Goal: Information Seeking & Learning: Check status

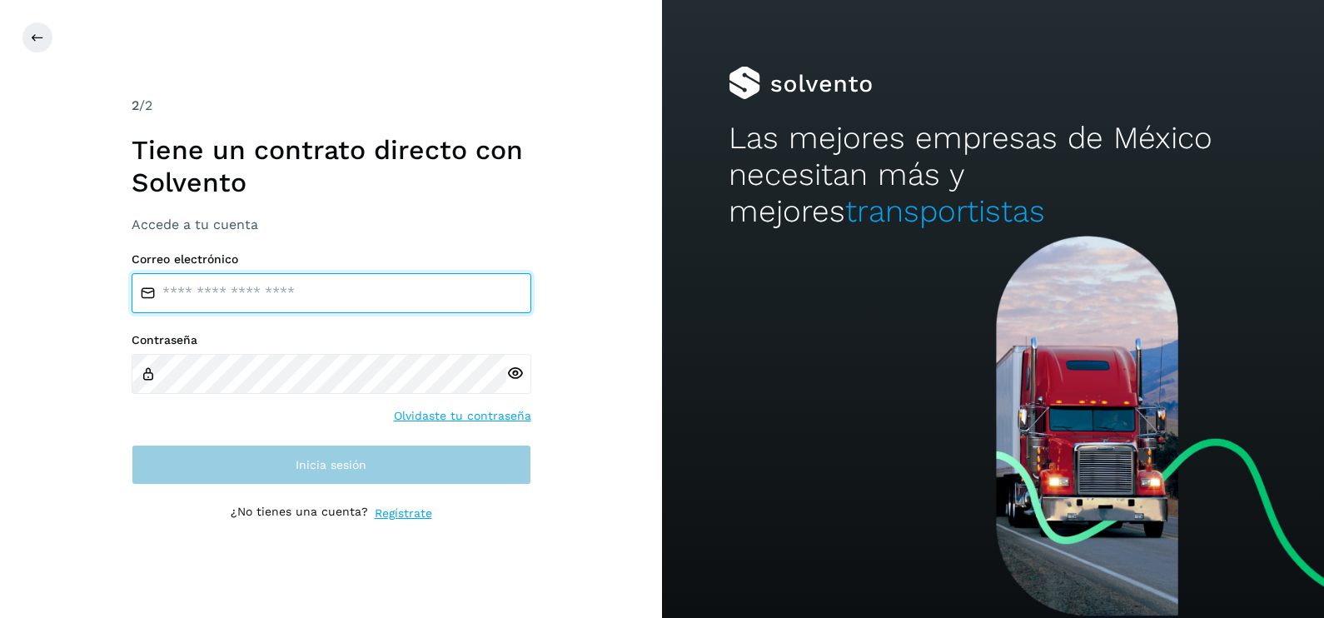
type input "**********"
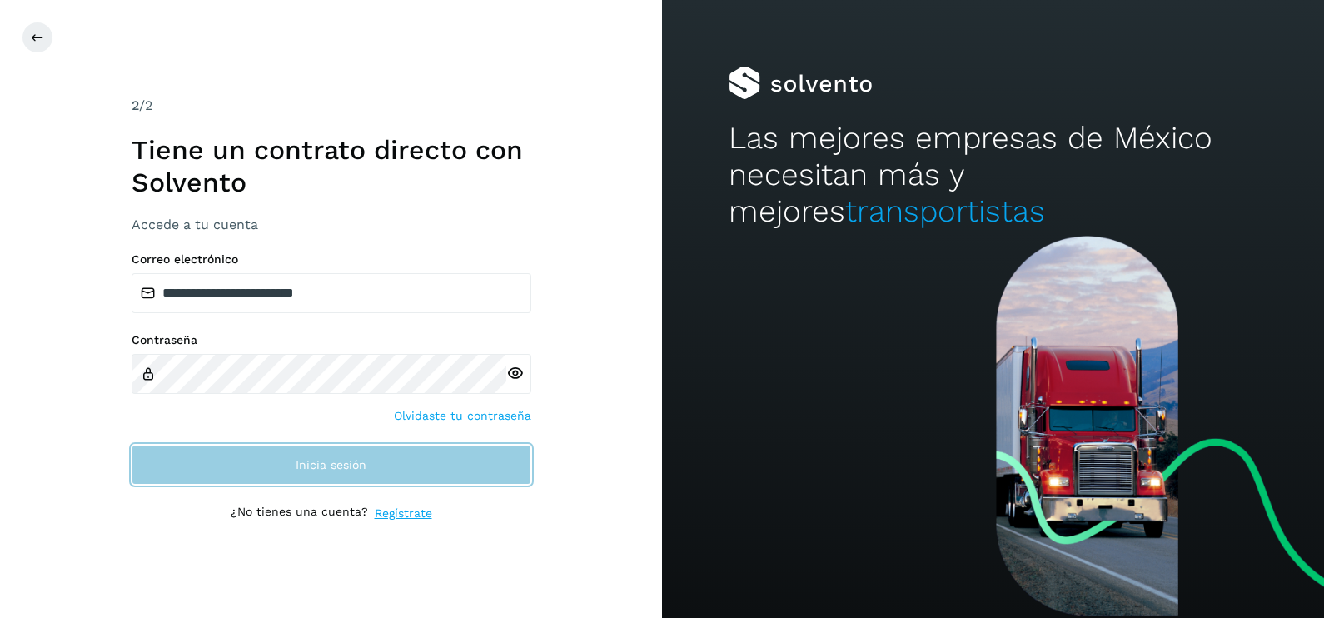
click at [390, 465] on button "Inicia sesión" at bounding box center [332, 465] width 400 height 40
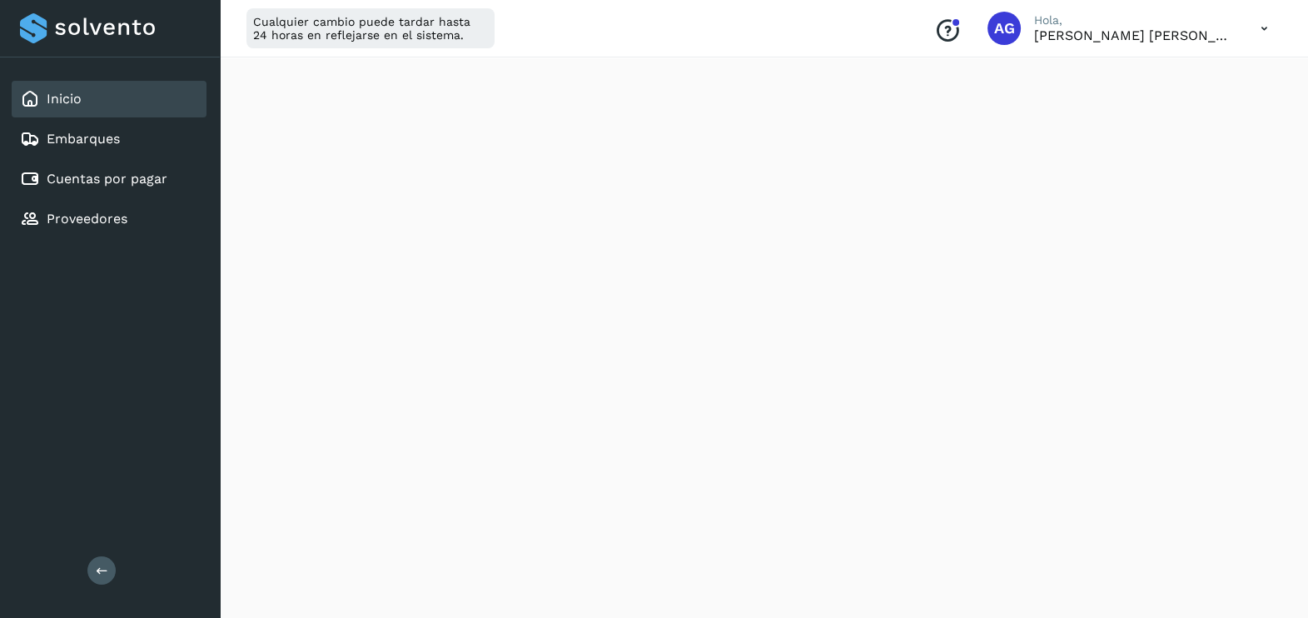
scroll to position [396, 0]
click at [146, 172] on link "Cuentas por pagar" at bounding box center [107, 179] width 121 height 16
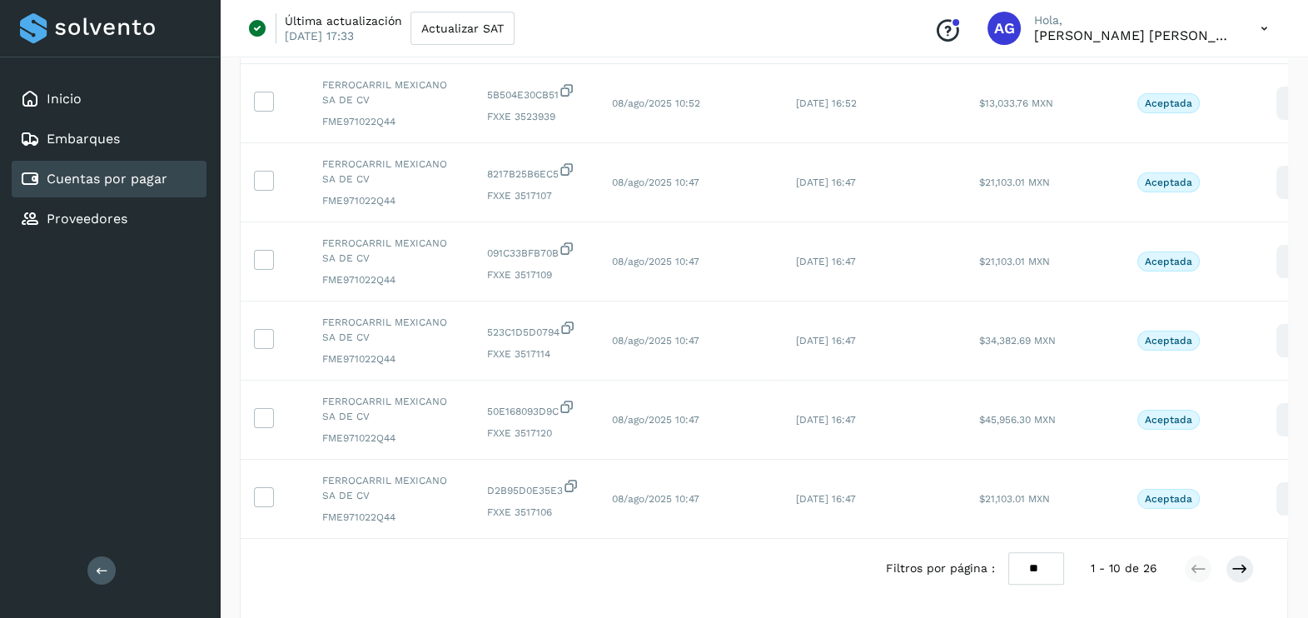
scroll to position [559, 0]
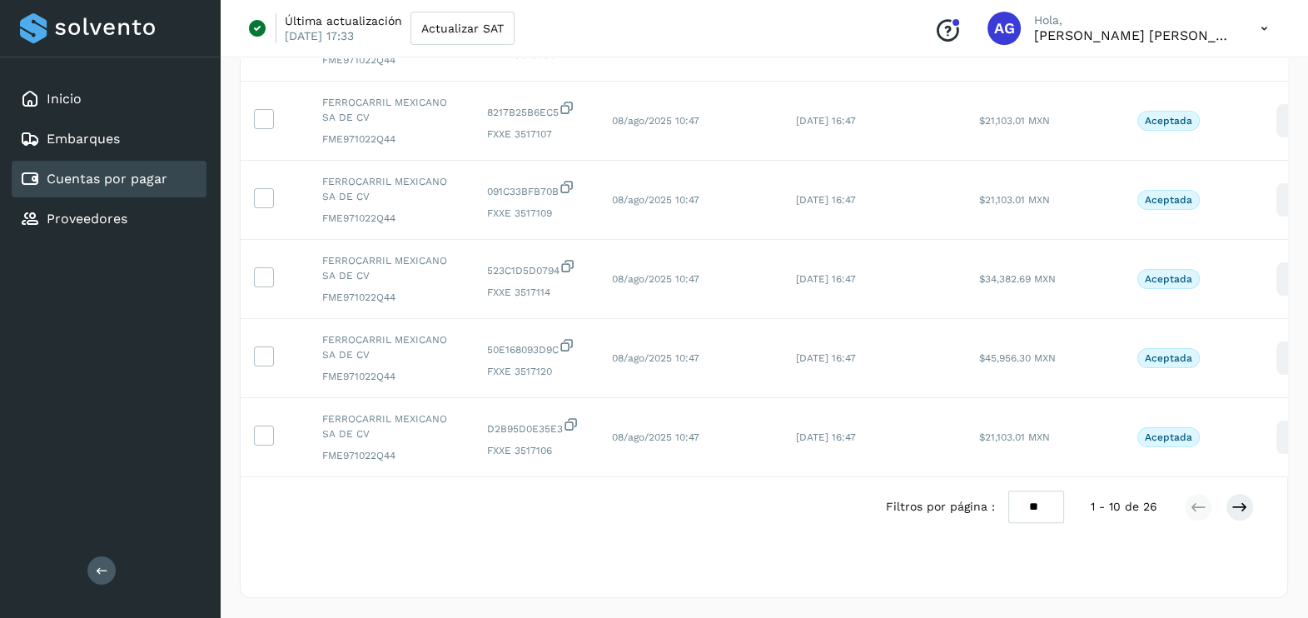
click at [1224, 499] on div at bounding box center [1219, 507] width 70 height 28
click at [1241, 507] on icon at bounding box center [1239, 507] width 17 height 17
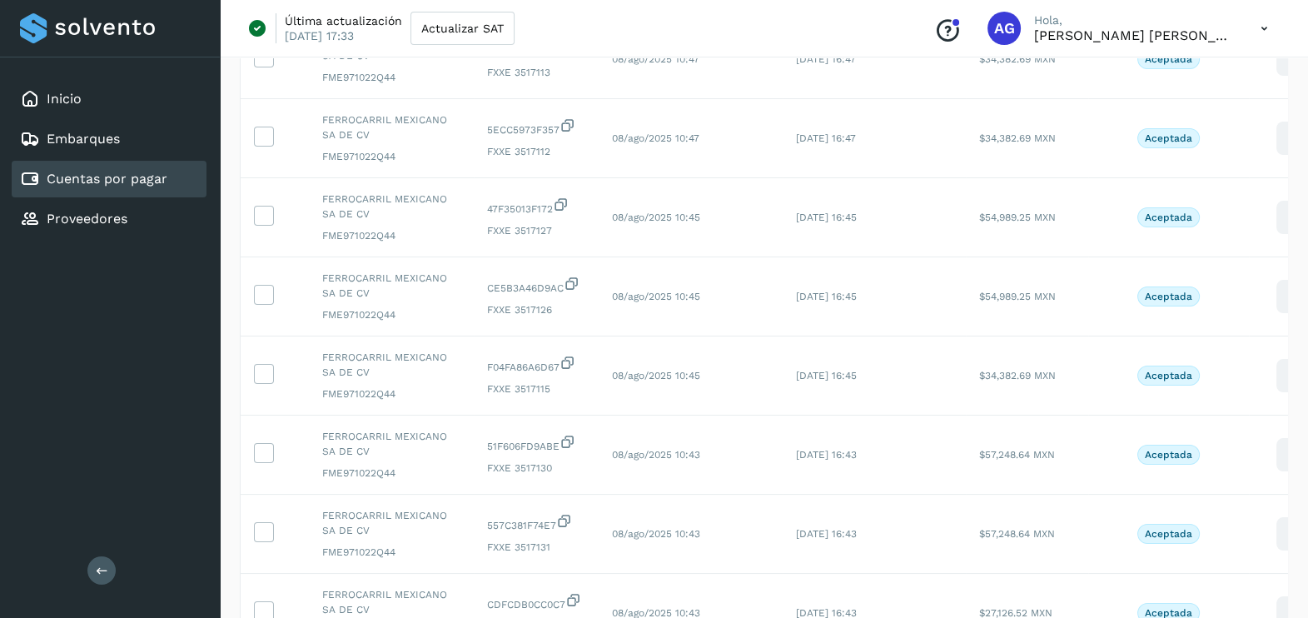
scroll to position [0, 0]
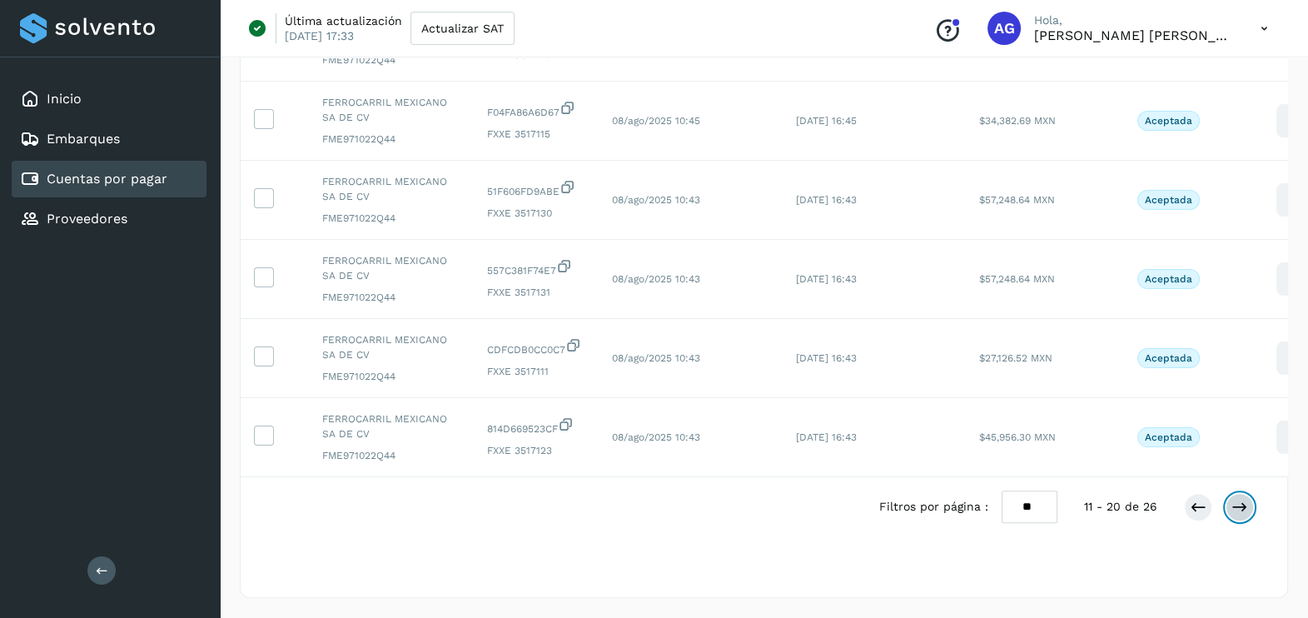
click at [1236, 509] on icon at bounding box center [1239, 507] width 17 height 17
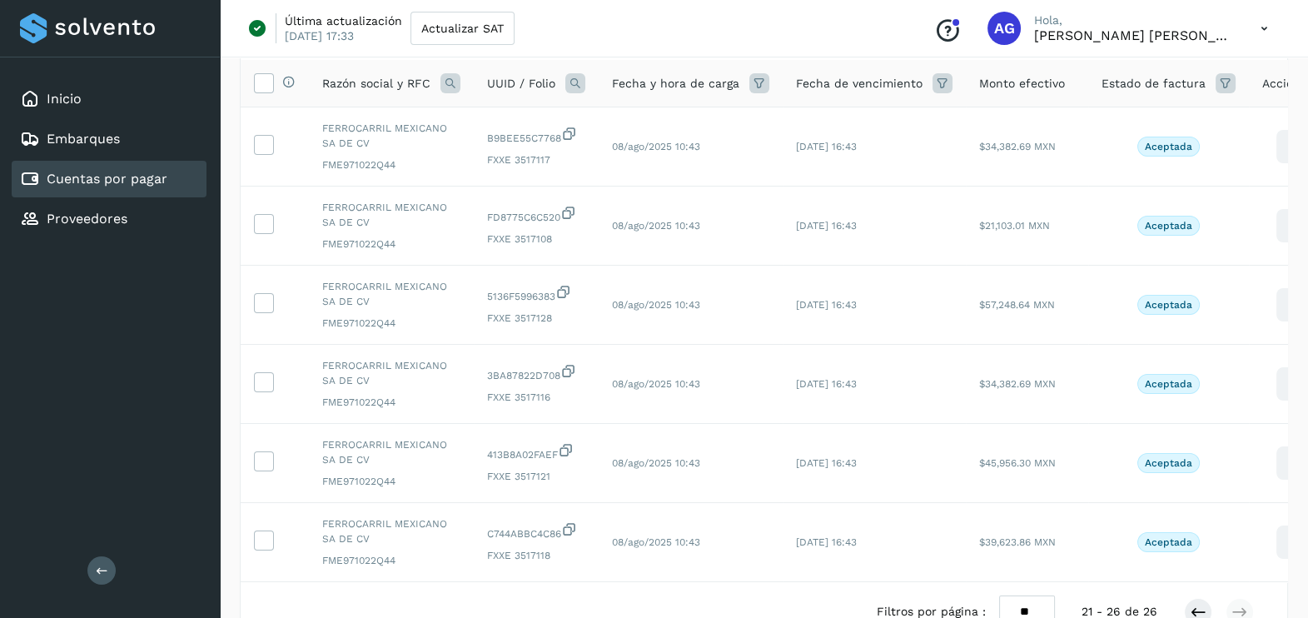
scroll to position [72, 0]
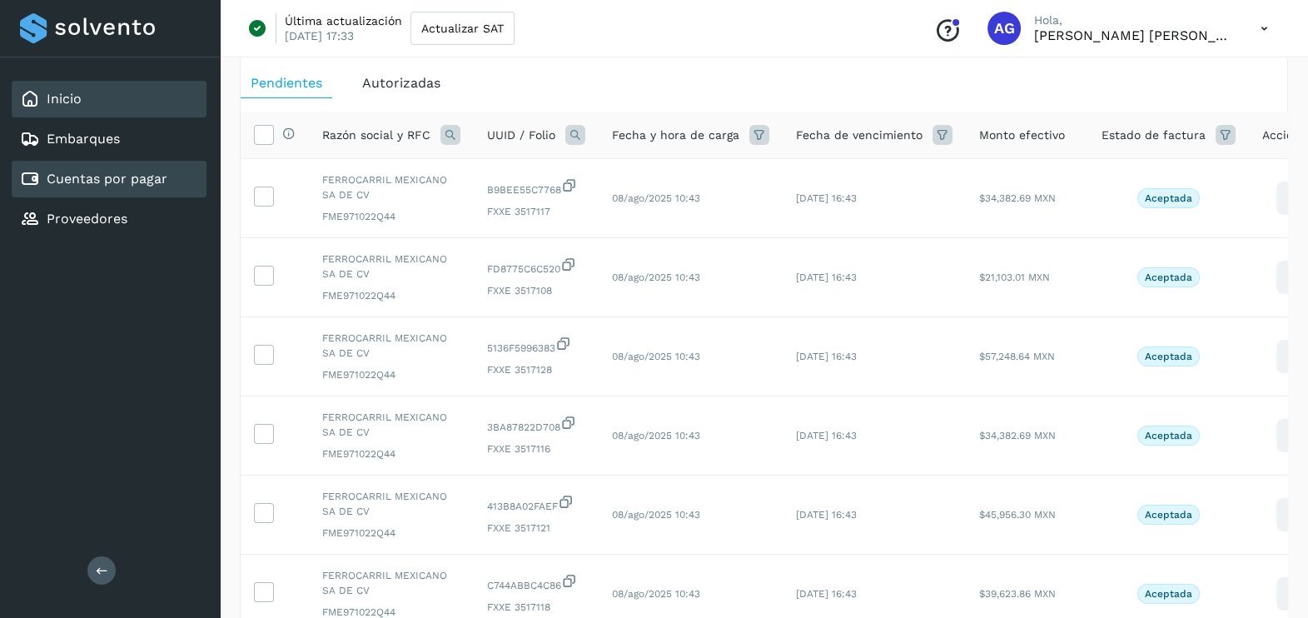
click at [117, 101] on div "Inicio" at bounding box center [109, 99] width 195 height 37
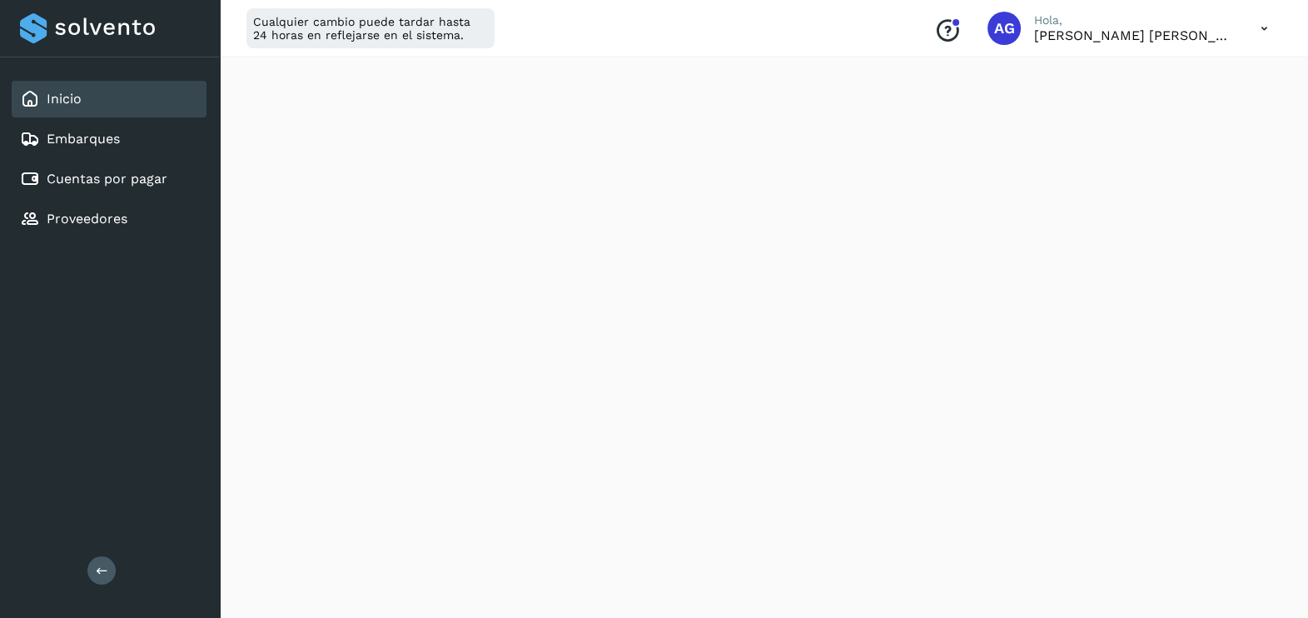
scroll to position [405, 0]
click at [67, 211] on link "Proveedores" at bounding box center [87, 219] width 81 height 16
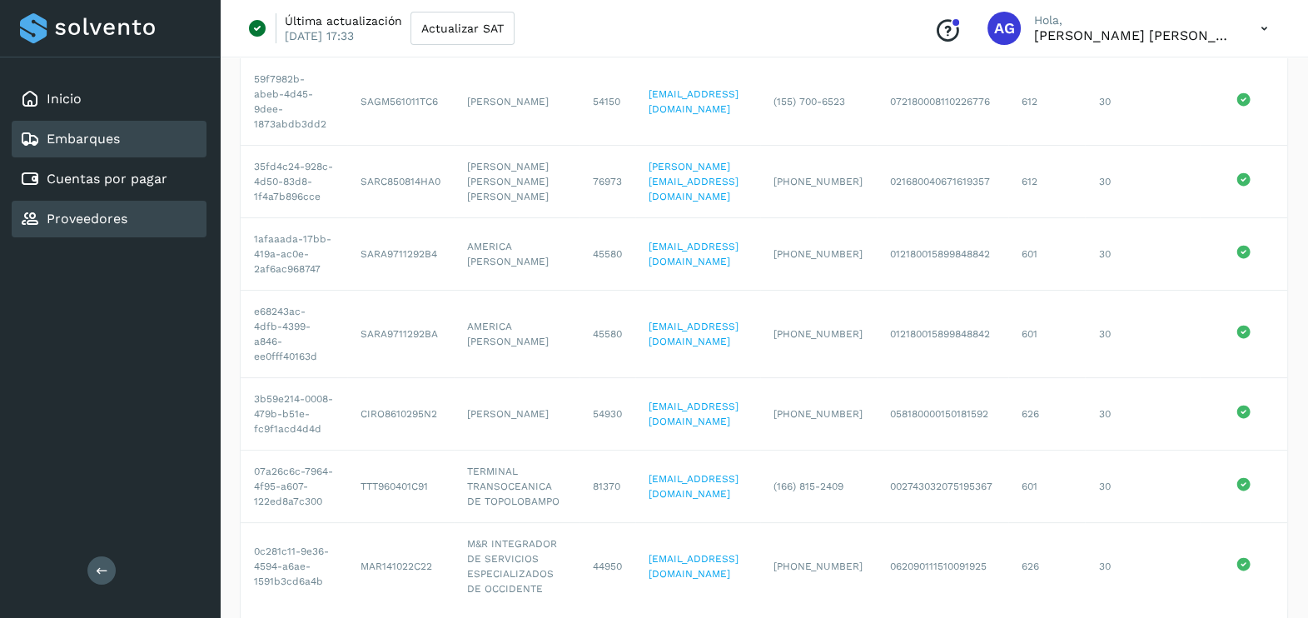
click at [82, 131] on link "Embarques" at bounding box center [83, 139] width 73 height 16
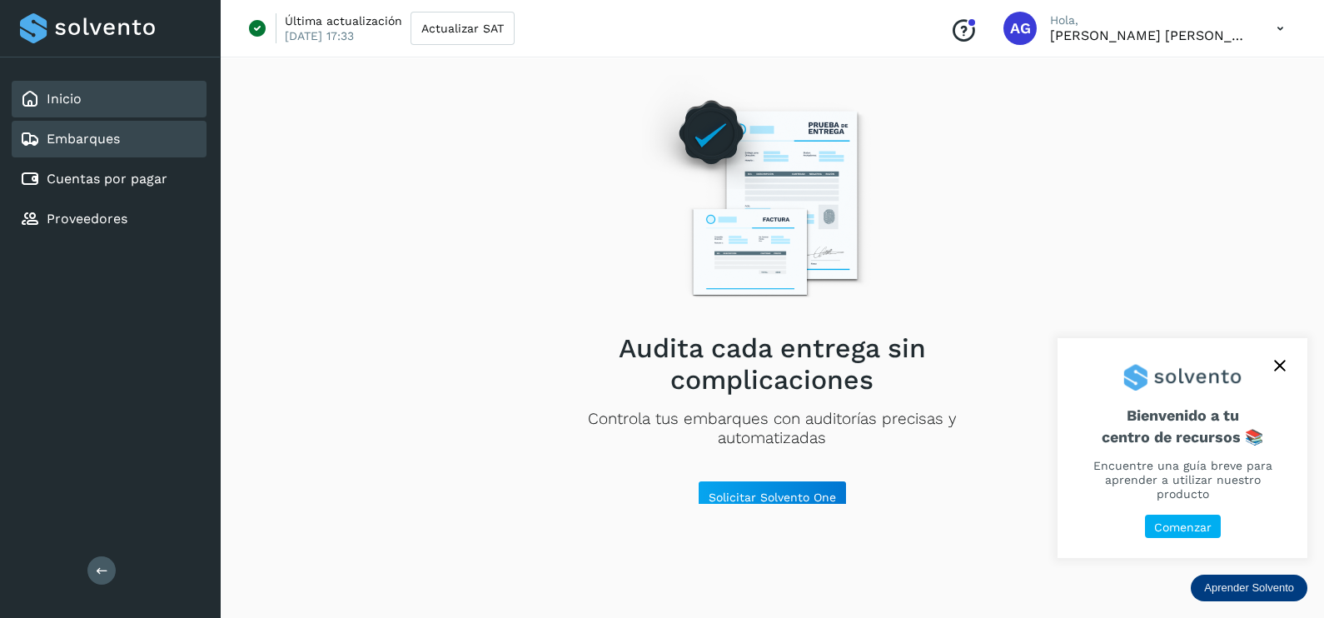
click at [100, 96] on div "Inicio" at bounding box center [109, 99] width 195 height 37
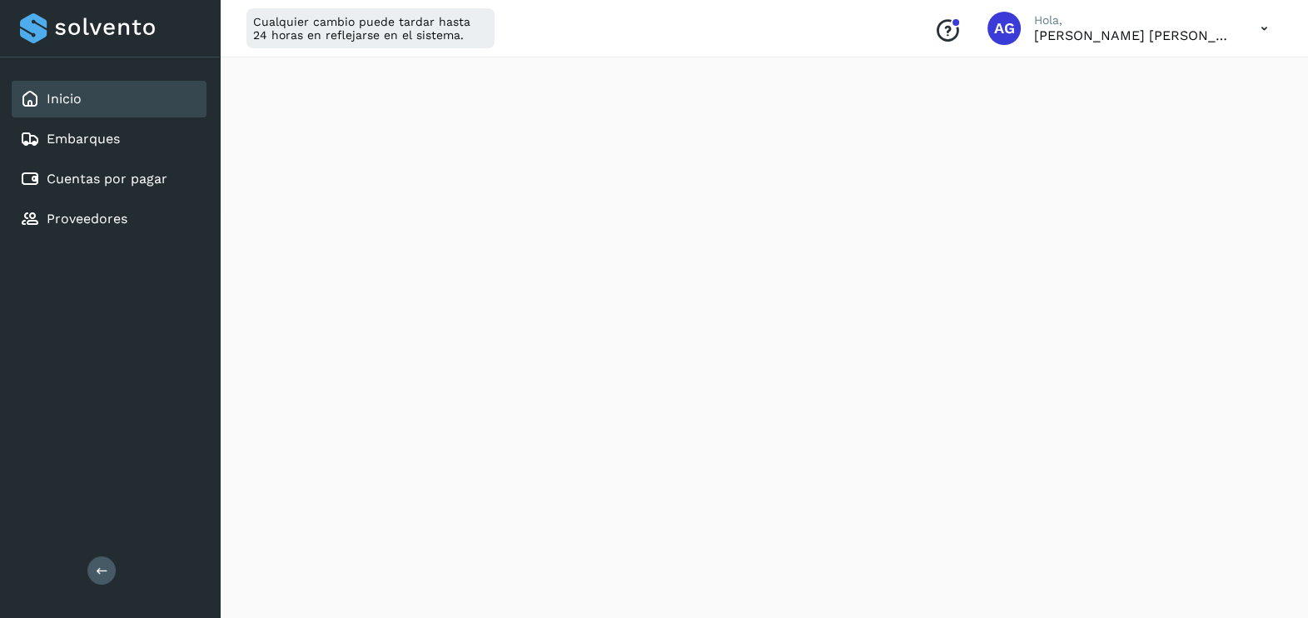
scroll to position [949, 0]
click at [134, 173] on link "Cuentas por pagar" at bounding box center [107, 179] width 121 height 16
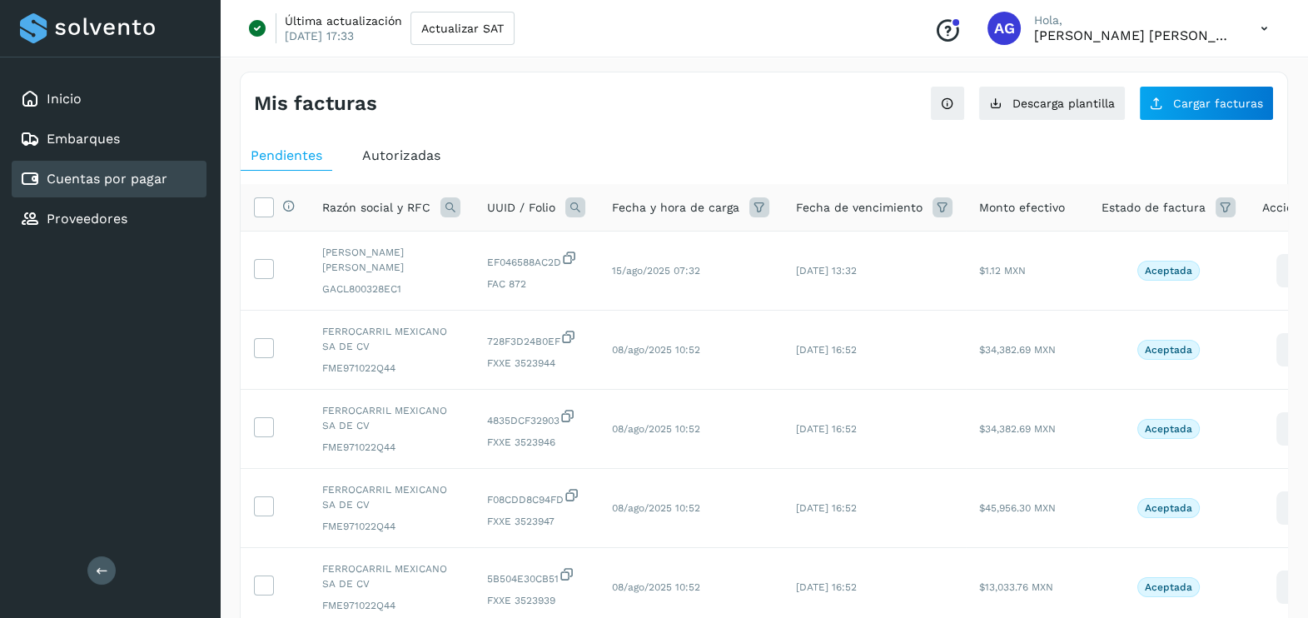
click at [376, 158] on span "Autorizadas" at bounding box center [401, 155] width 78 height 16
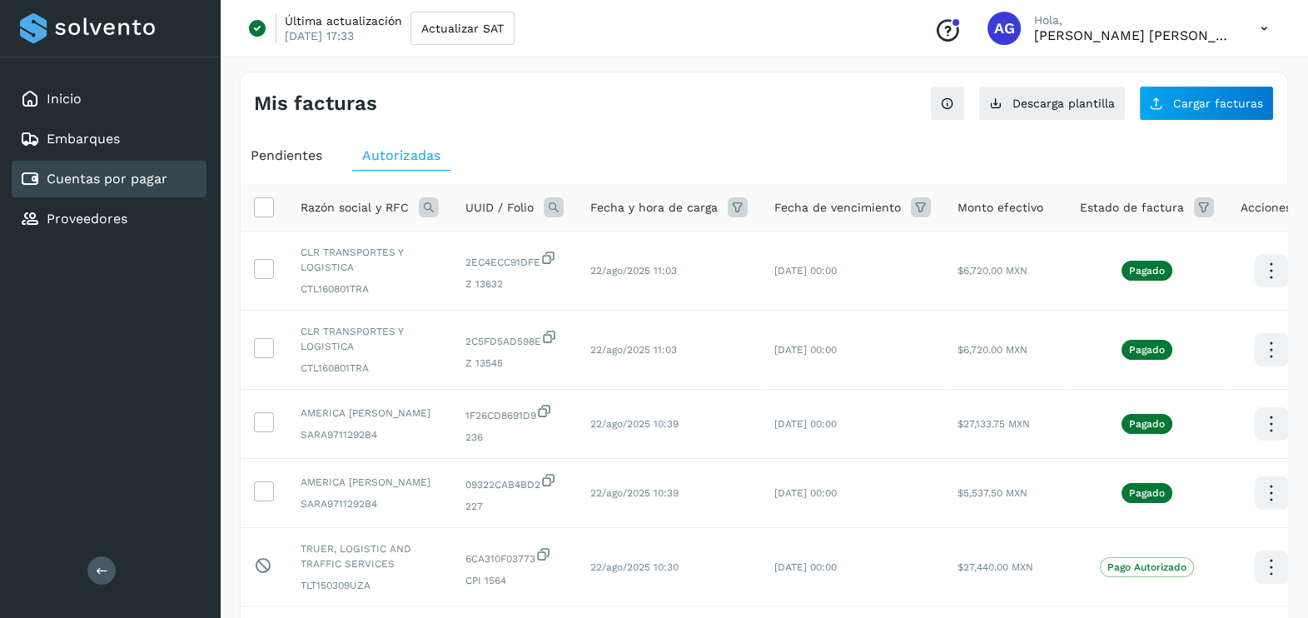
click at [427, 205] on icon at bounding box center [429, 207] width 20 height 20
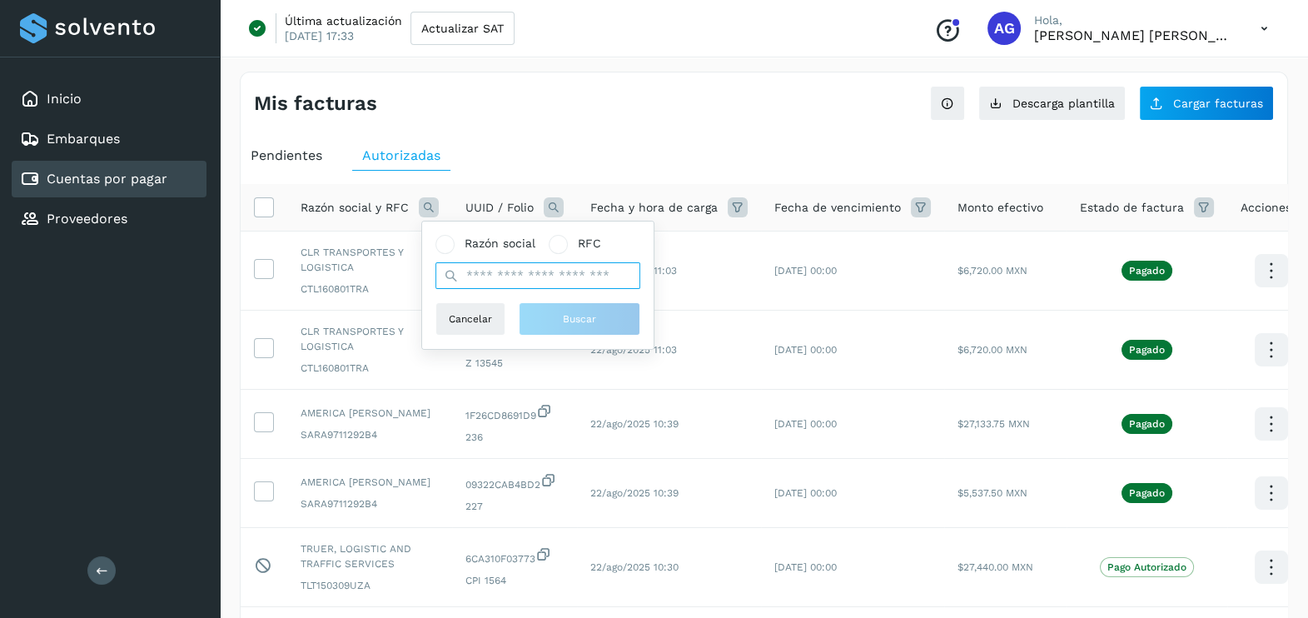
click at [520, 279] on input "text" at bounding box center [537, 275] width 205 height 27
type input "****"
click at [554, 313] on button "Buscar" at bounding box center [580, 318] width 122 height 33
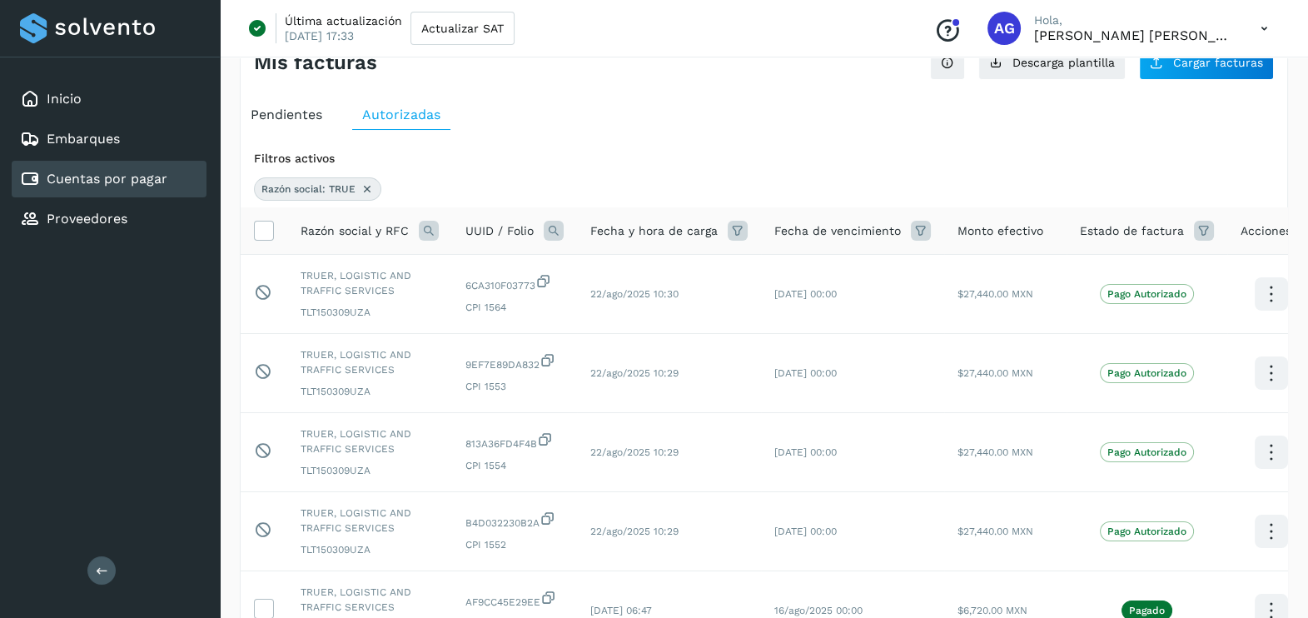
scroll to position [82, 0]
